Goal: Task Accomplishment & Management: Complete application form

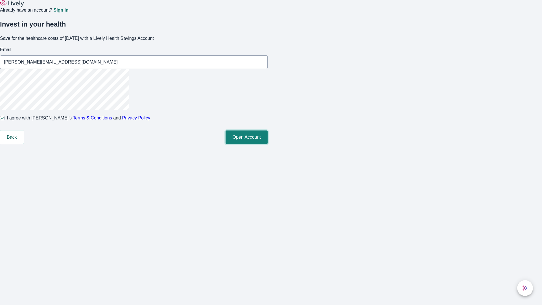
click at [267, 144] on button "Open Account" at bounding box center [246, 137] width 42 height 14
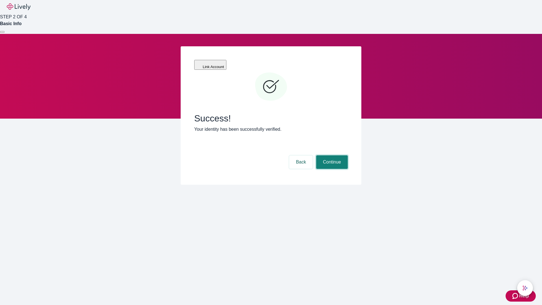
click at [331, 155] on button "Continue" at bounding box center [332, 162] width 32 height 14
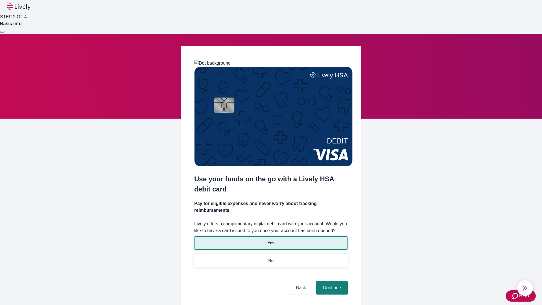
click at [271, 240] on p "Yes" at bounding box center [270, 243] width 7 height 6
click at [331, 281] on button "Continue" at bounding box center [332, 288] width 32 height 14
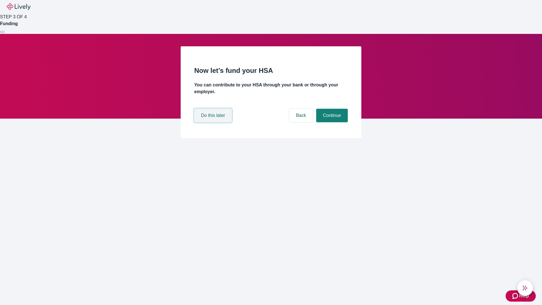
click at [214, 122] on button "Do this later" at bounding box center [213, 116] width 38 height 14
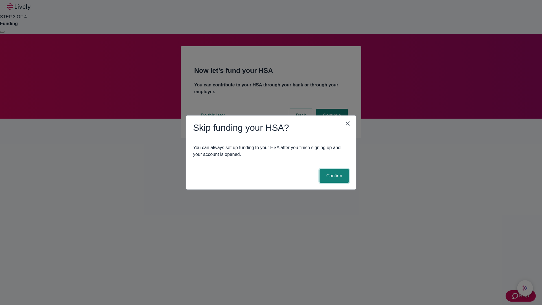
click at [333, 176] on button "Confirm" at bounding box center [333, 176] width 29 height 14
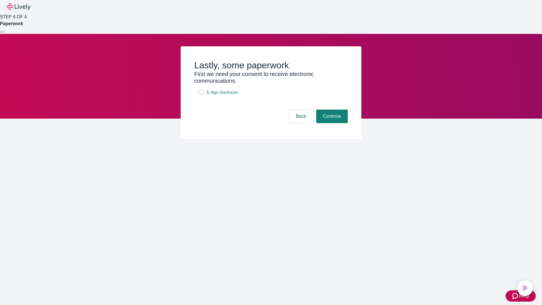
click at [201, 95] on input "E-Sign Disclosure" at bounding box center [201, 92] width 5 height 5
checkbox input "true"
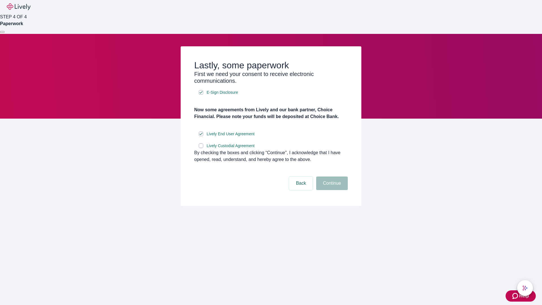
click at [201, 148] on input "Lively Custodial Agreement" at bounding box center [201, 145] width 5 height 5
checkbox input "true"
click at [331, 190] on button "Continue" at bounding box center [332, 183] width 32 height 14
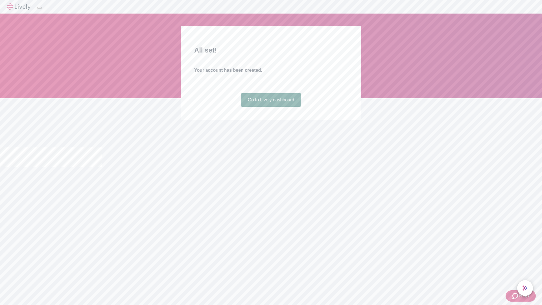
click at [271, 107] on link "Go to Lively dashboard" at bounding box center [271, 100] width 60 height 14
